Goal: Information Seeking & Learning: Find contact information

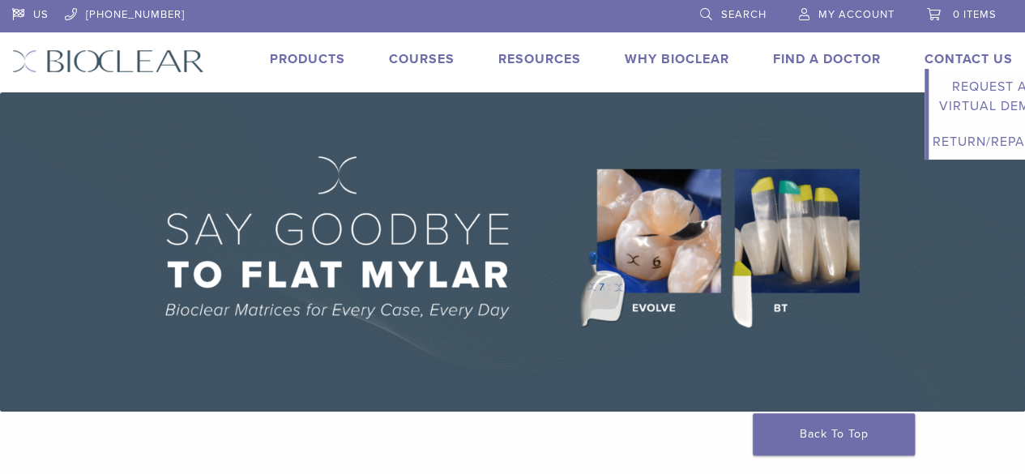
click at [966, 51] on link "Contact Us" at bounding box center [969, 59] width 88 height 16
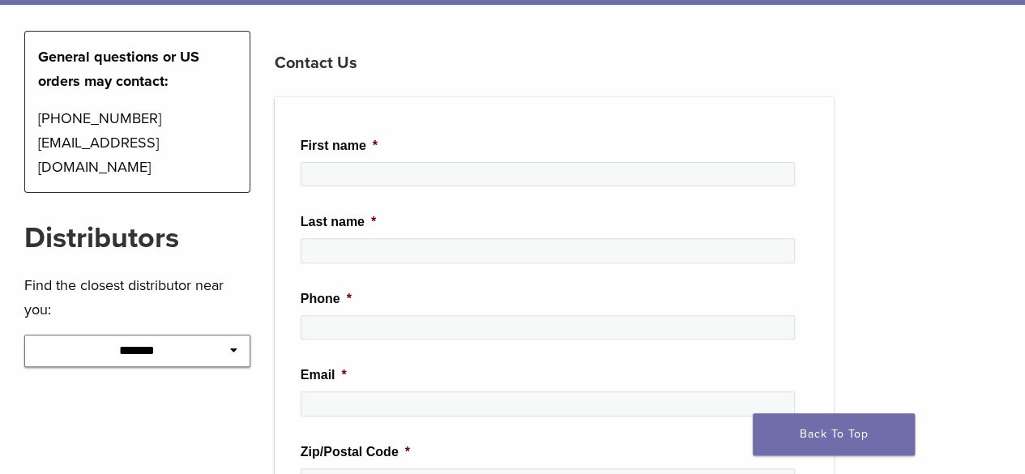
scroll to position [178, 0]
click at [203, 142] on p "[PHONE_NUMBER] [EMAIL_ADDRESS][DOMAIN_NAME]" at bounding box center [137, 142] width 199 height 73
click at [203, 142] on p "1-855-712-5327 contactus@bioclearmatrix.com" at bounding box center [137, 142] width 199 height 73
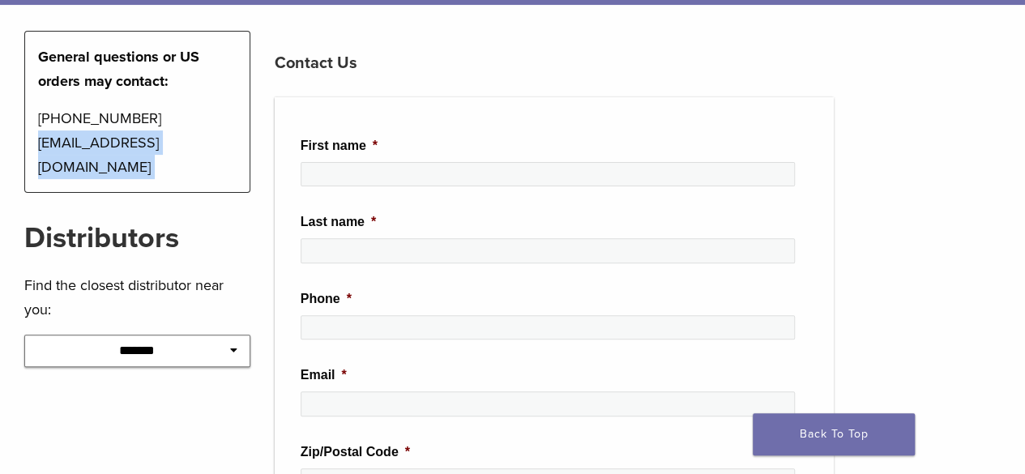
click at [203, 142] on p "1-855-712-5327 contactus@bioclearmatrix.com" at bounding box center [137, 142] width 199 height 73
copy div "contactus@bioclearmatrix.com"
click at [65, 112] on p "1-855-712-5327 contactus@bioclearmatrix.com" at bounding box center [137, 142] width 199 height 73
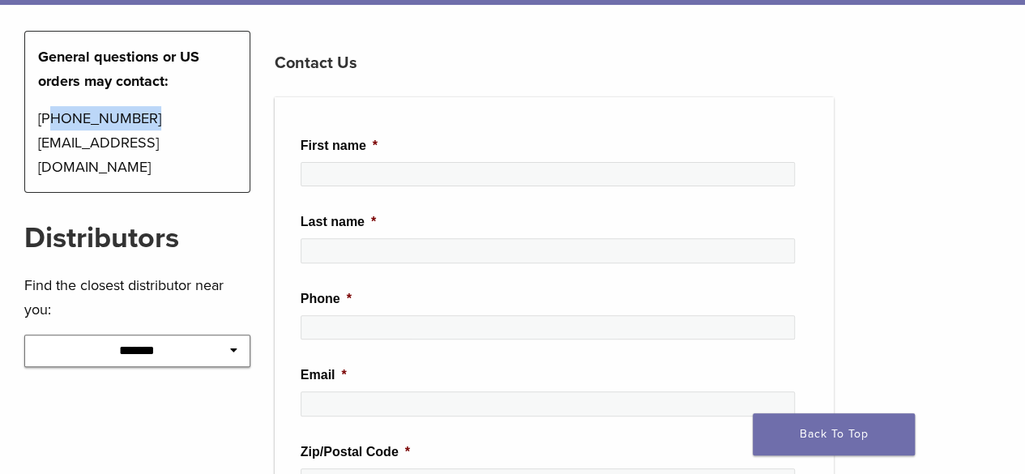
drag, startPoint x: 65, startPoint y: 112, endPoint x: 121, endPoint y: 112, distance: 55.9
click at [121, 112] on p "1-855-712-5327 contactus@bioclearmatrix.com" at bounding box center [137, 142] width 199 height 73
copy p "855-712-5327"
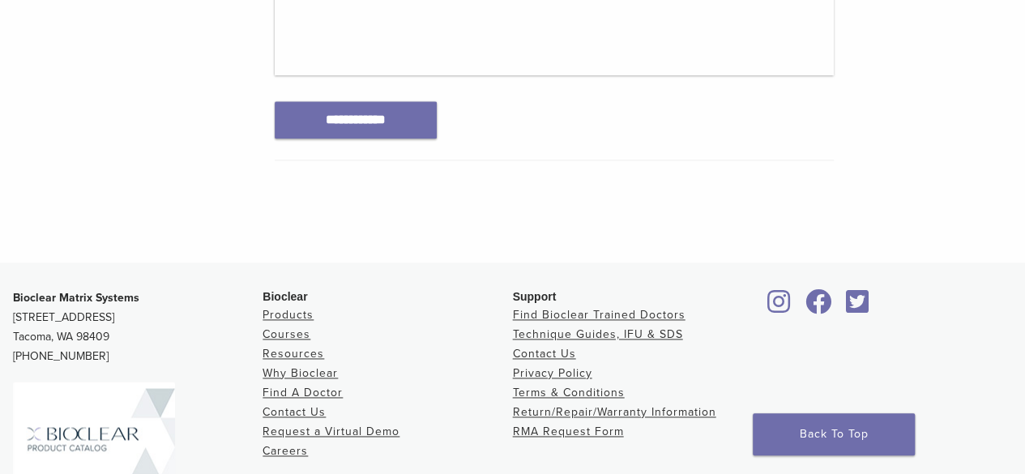
scroll to position [1152, 0]
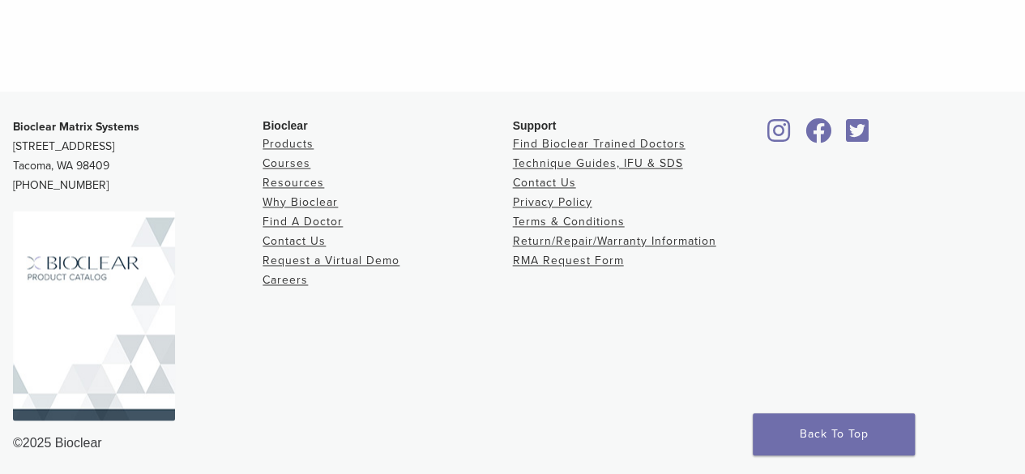
click at [811, 124] on icon at bounding box center [818, 131] width 27 height 26
